Goal: Task Accomplishment & Management: Manage account settings

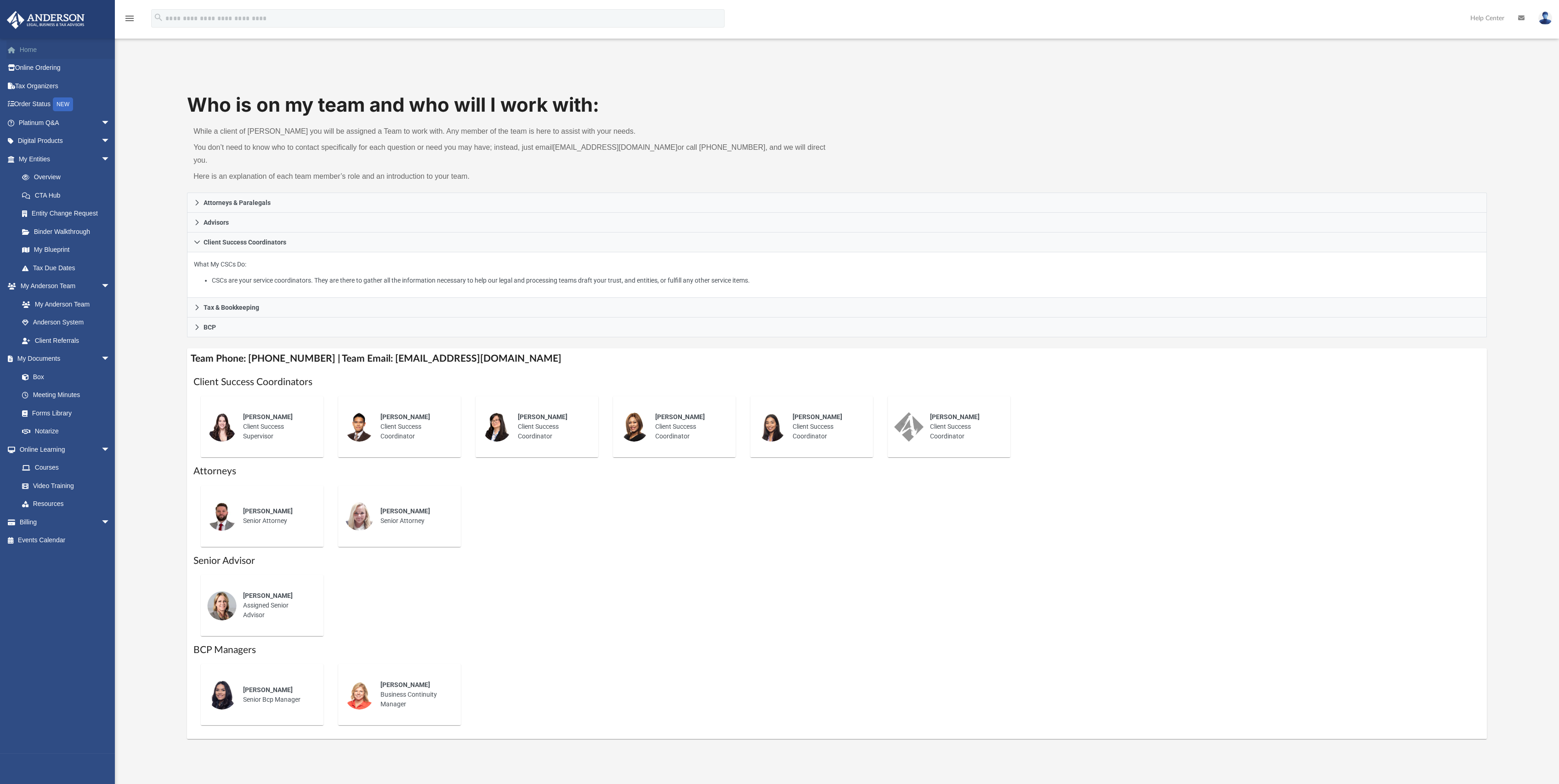
click at [23, 54] on link "Home" at bounding box center [65, 49] width 118 height 18
click at [80, 524] on link "Billing arrow_drop_down" at bounding box center [65, 521] width 118 height 18
click at [101, 524] on span "arrow_drop_down" at bounding box center [110, 522] width 18 height 19
click at [70, 539] on link "$ Open Invoices" at bounding box center [68, 540] width 112 height 19
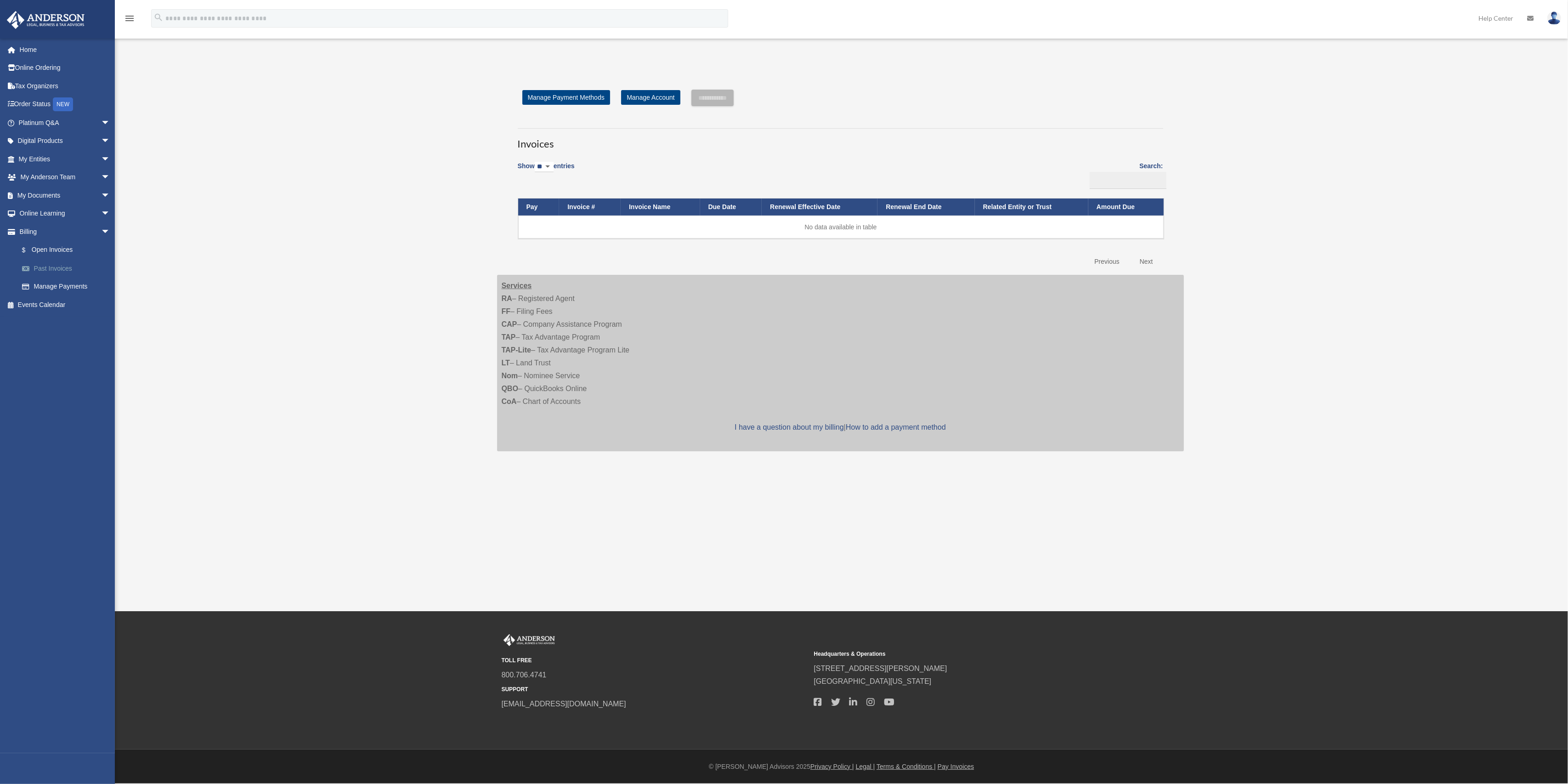
click at [68, 268] on link "Past Invoices" at bounding box center [68, 268] width 112 height 18
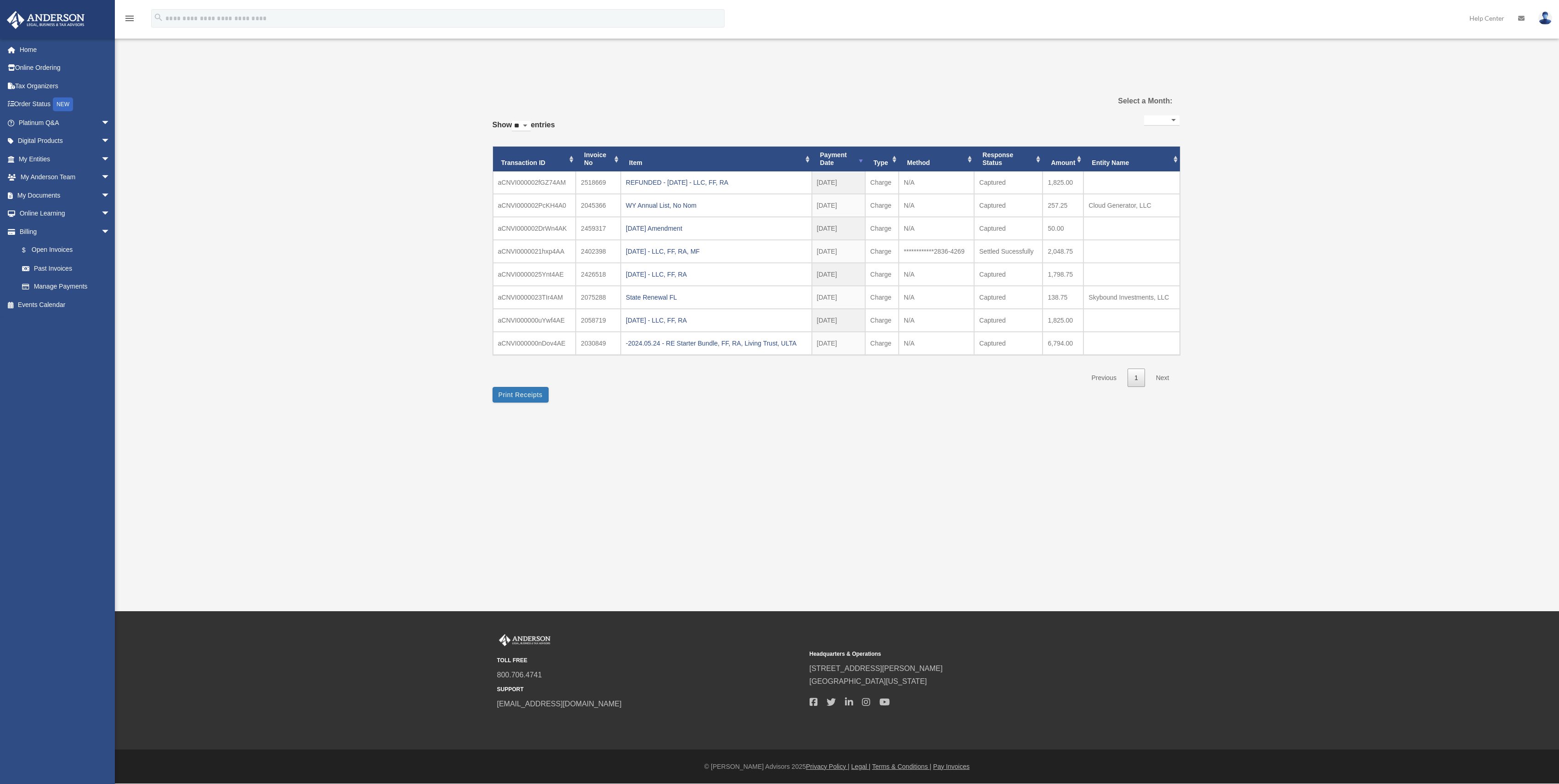
select select
click at [72, 289] on link "Manage Payments" at bounding box center [68, 286] width 112 height 18
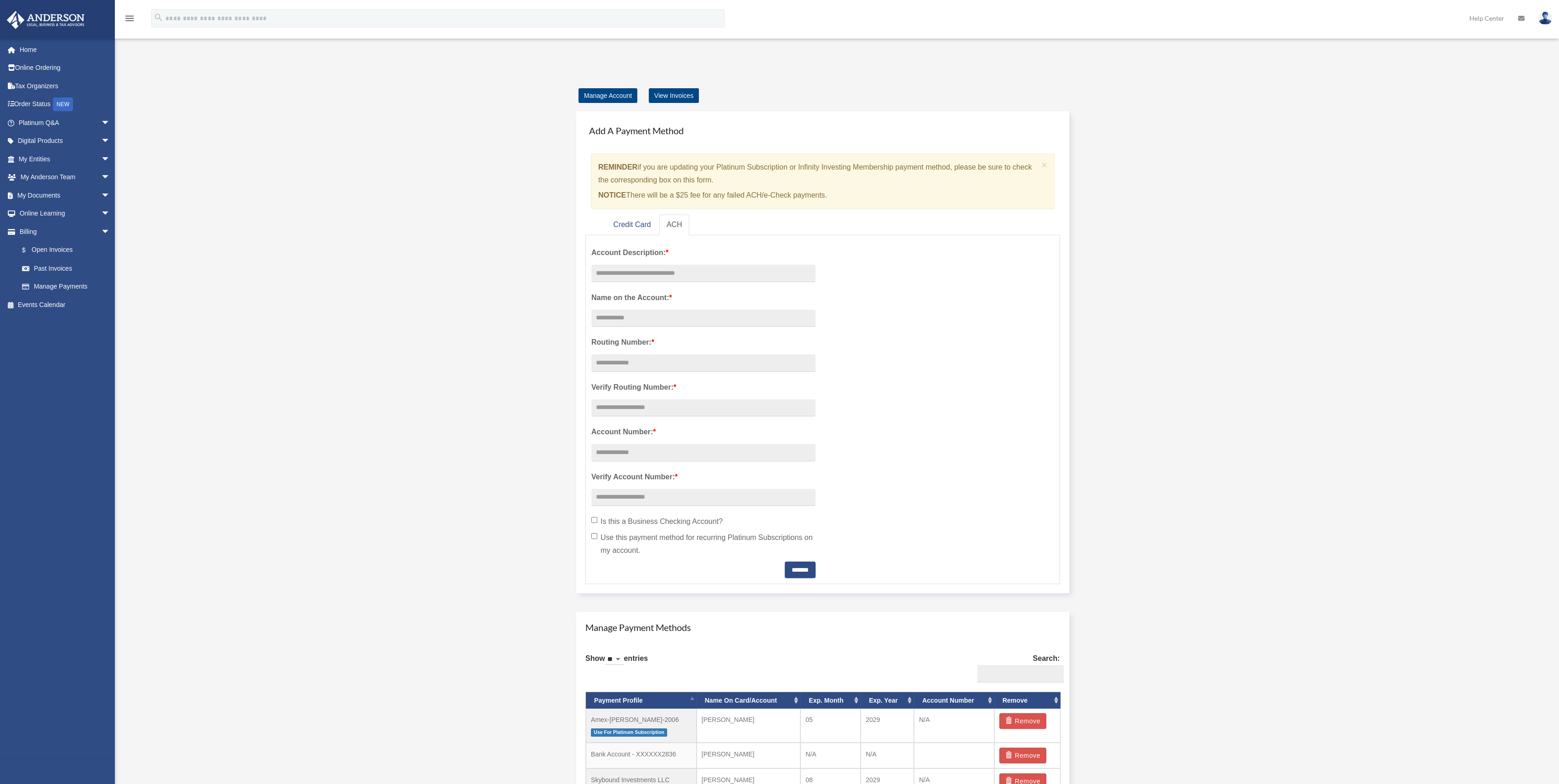
scroll to position [122, 0]
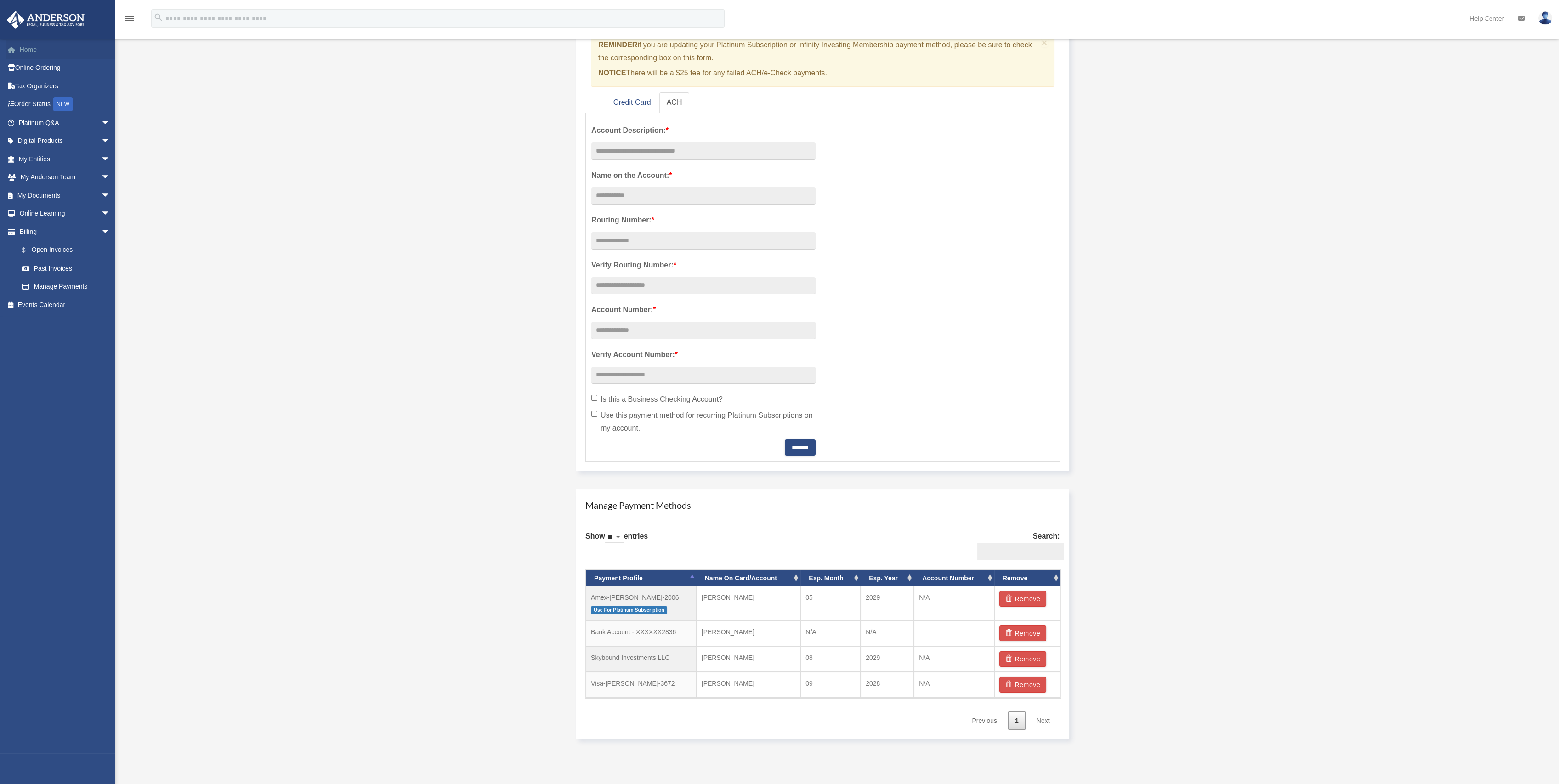
click at [29, 52] on link "Home" at bounding box center [65, 49] width 118 height 18
